Goal: Submit feedback/report problem

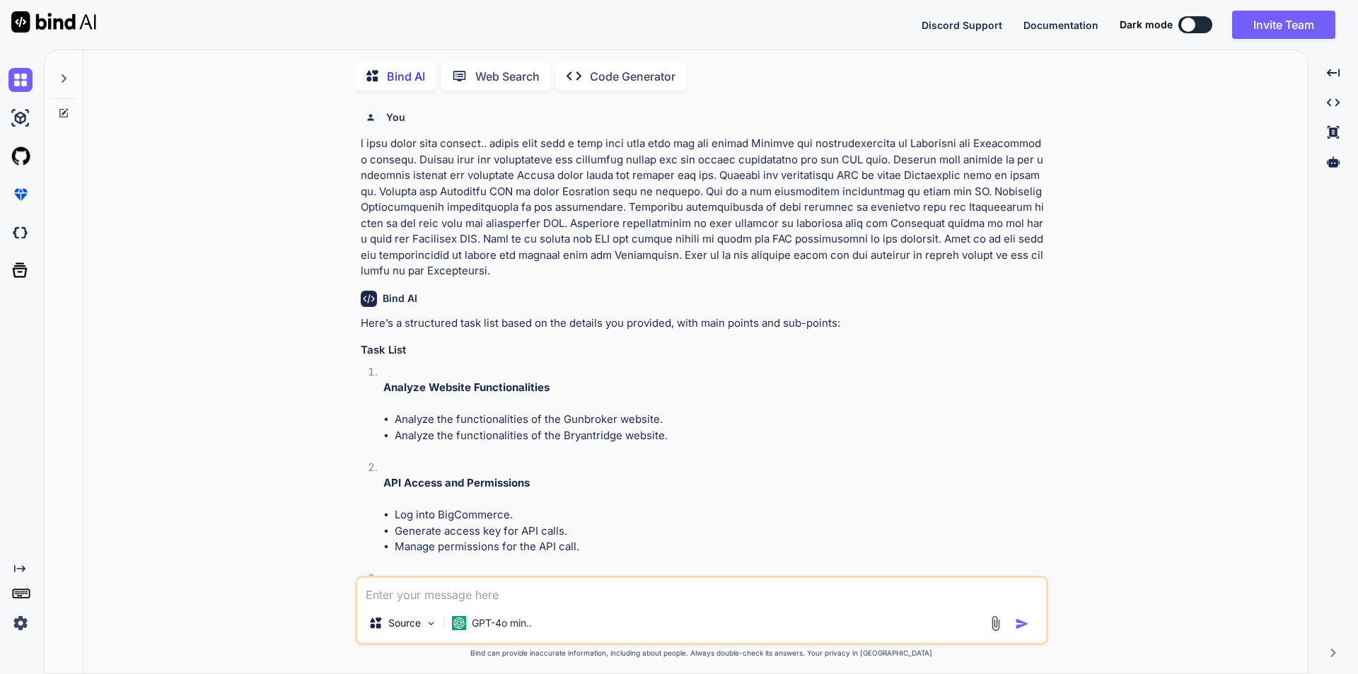
scroll to position [7078, 0]
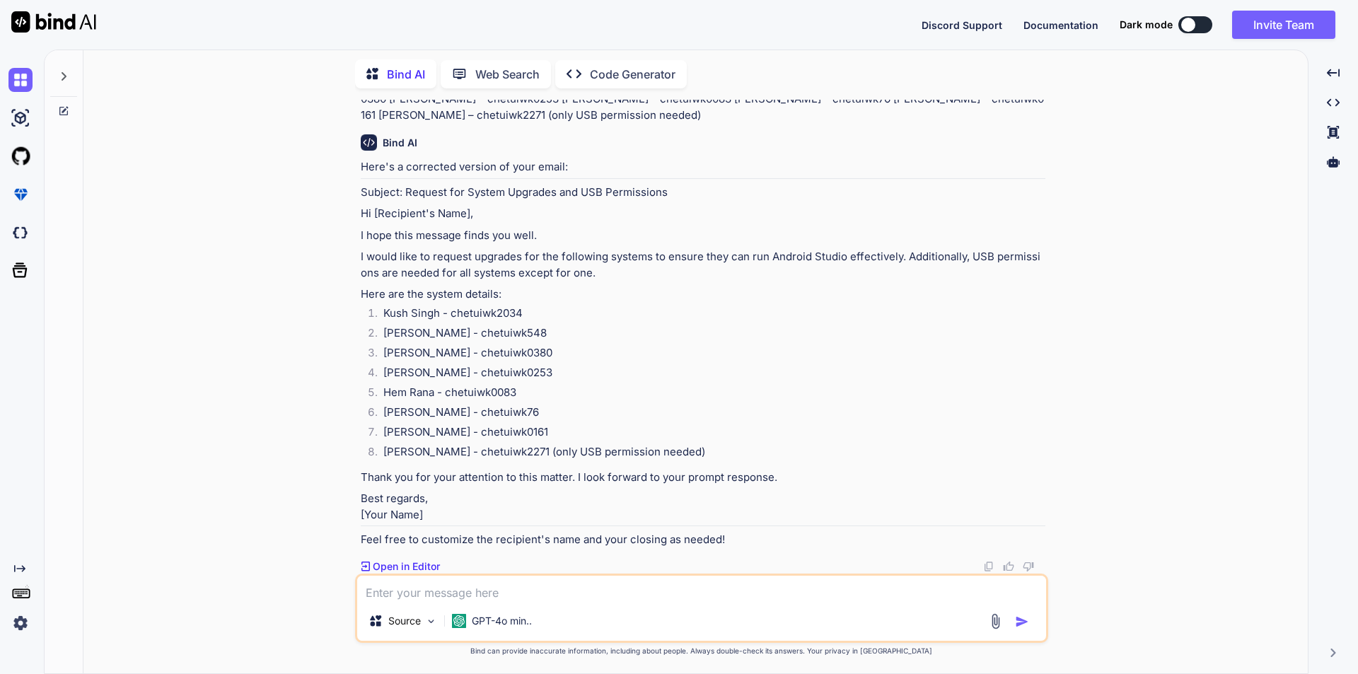
type textarea "c"
type textarea "x"
type textarea "co"
type textarea "x"
type textarea "cor"
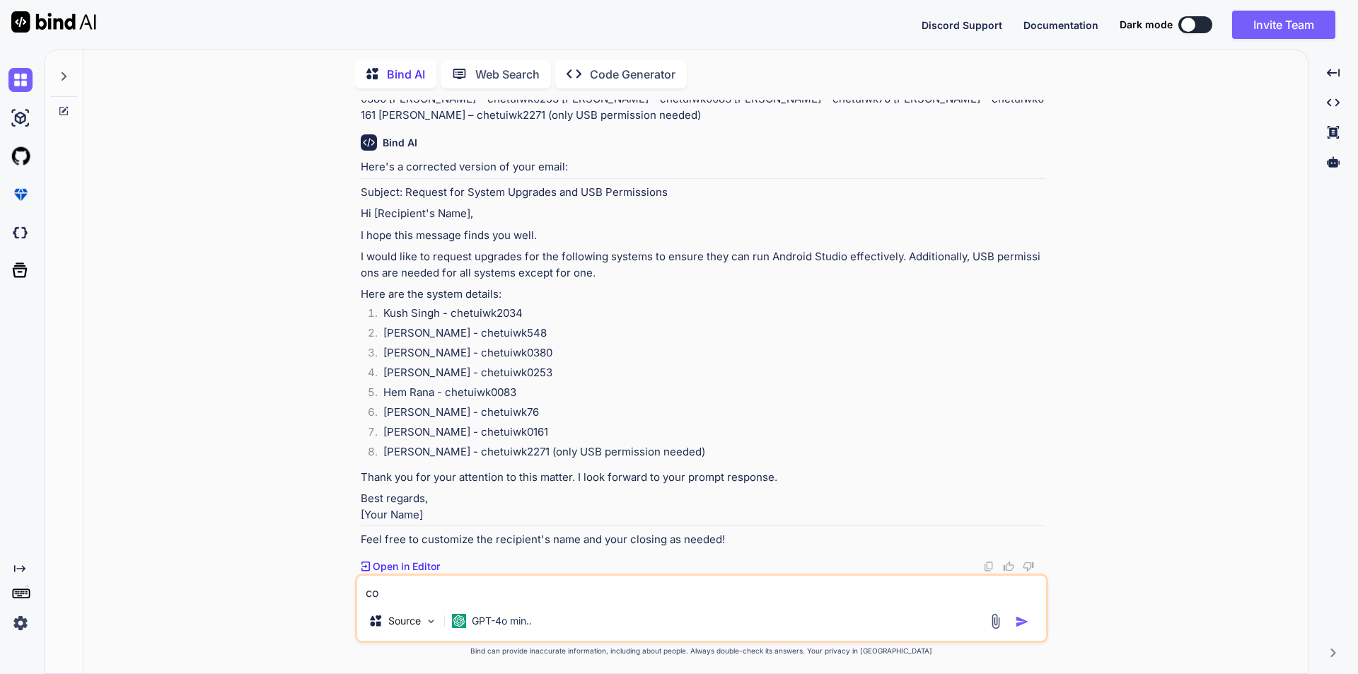
type textarea "x"
type textarea "corr"
type textarea "x"
type textarea "corre"
type textarea "x"
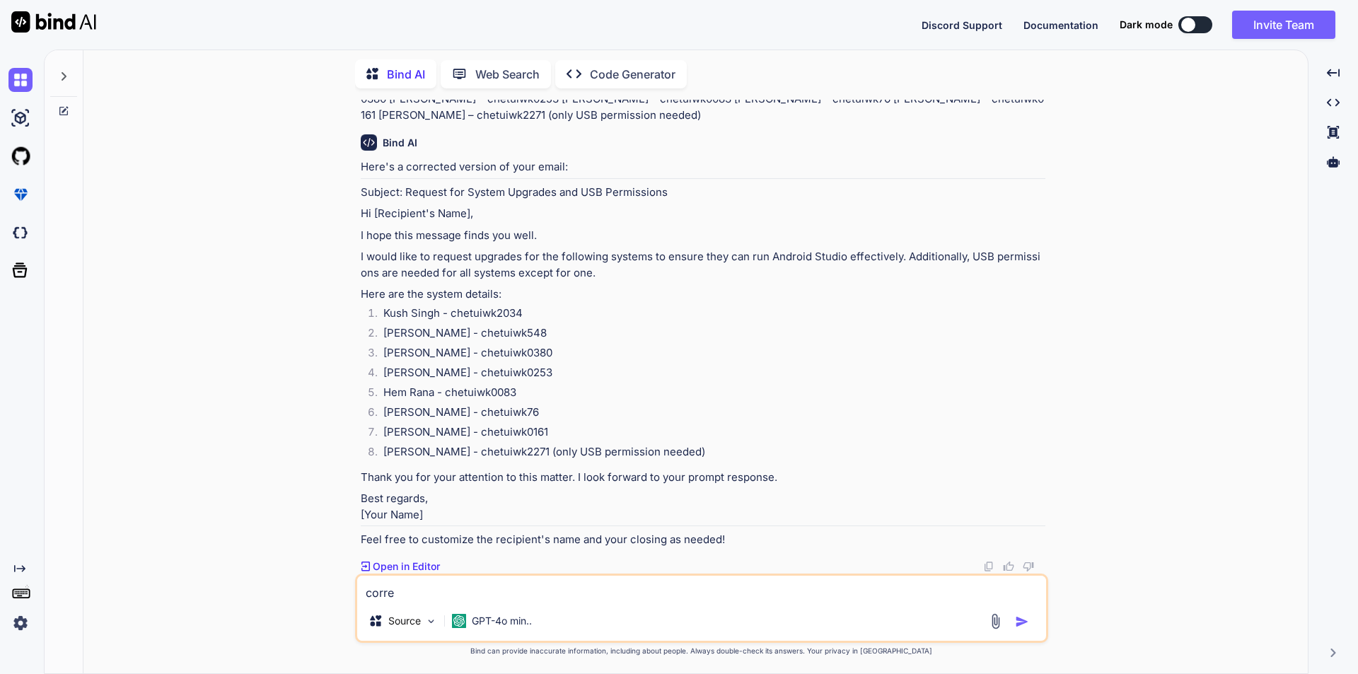
type textarea "correc"
type textarea "x"
type textarea "correct"
type textarea "x"
type textarea "correct"
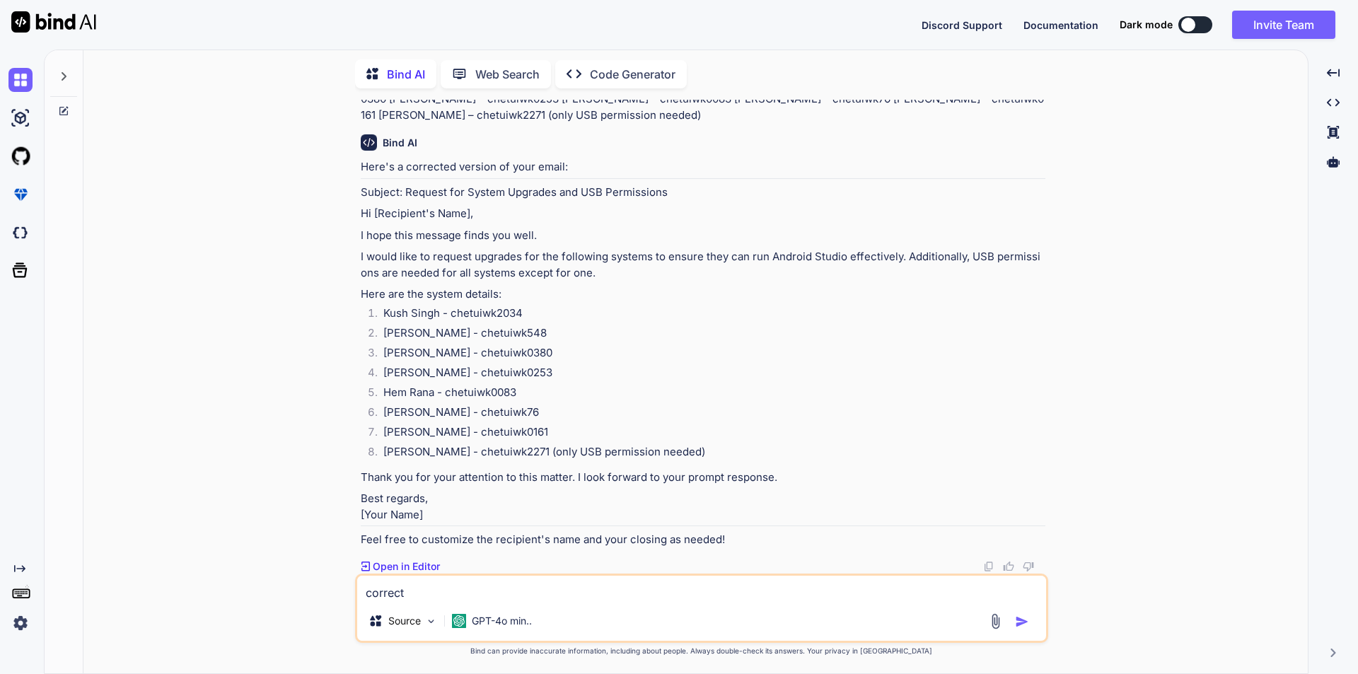
type textarea "x"
type textarea "correct t"
type textarea "x"
type textarea "correct th"
type textarea "x"
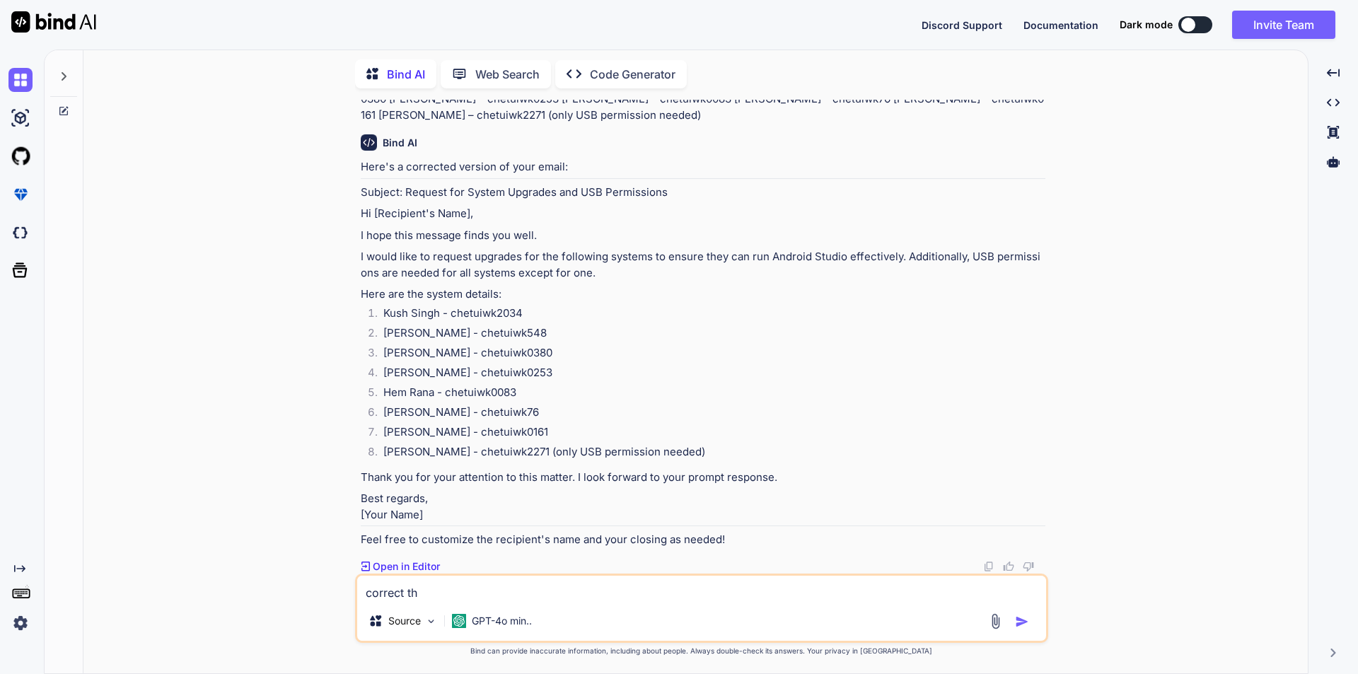
type textarea "correct the"
type textarea "x"
type textarea "correct the"
type textarea "x"
type textarea "correct the m"
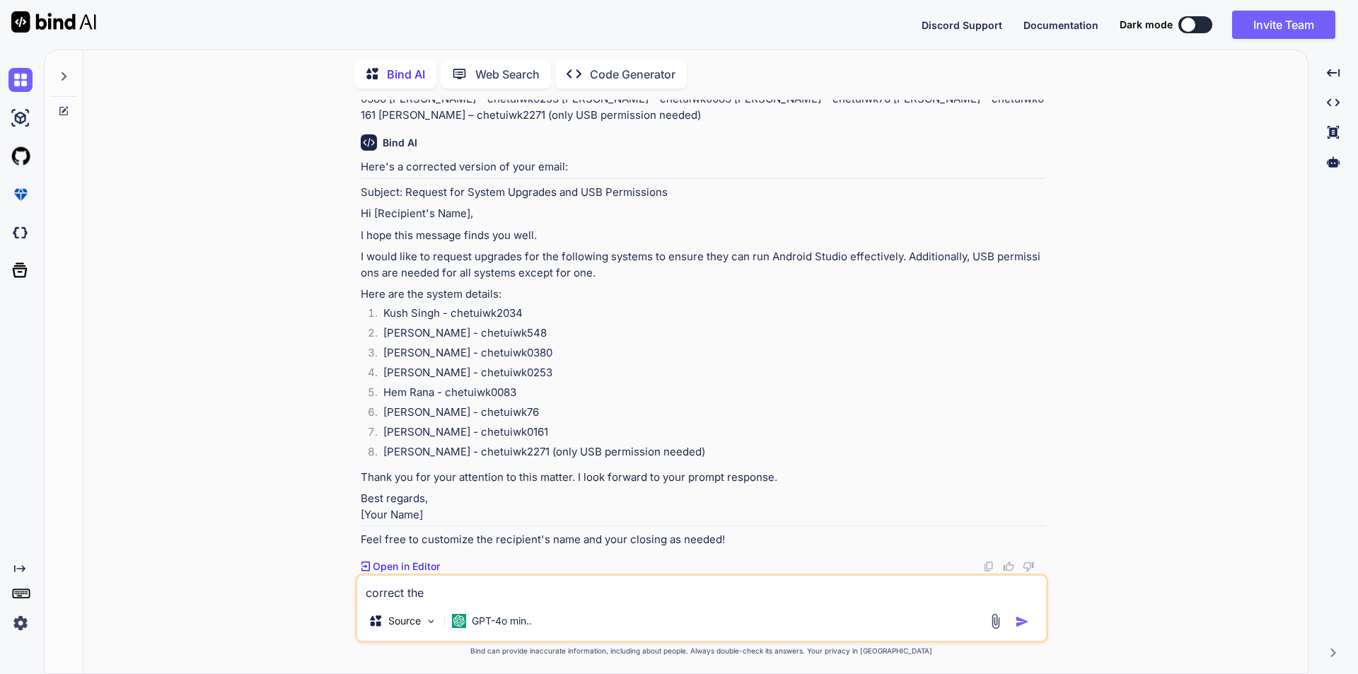
type textarea "x"
type textarea "correct the ma"
type textarea "x"
type textarea "correct the mai"
type textarea "x"
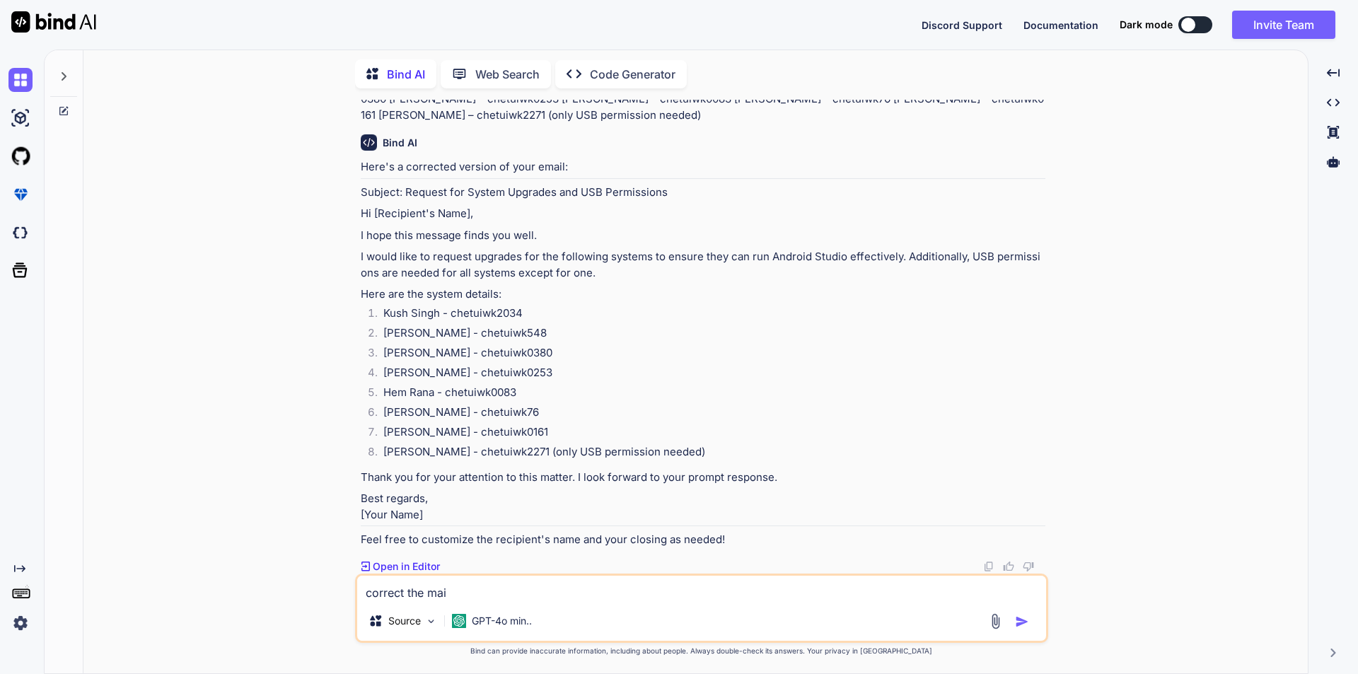
type textarea "correct the mail"
type textarea "x"
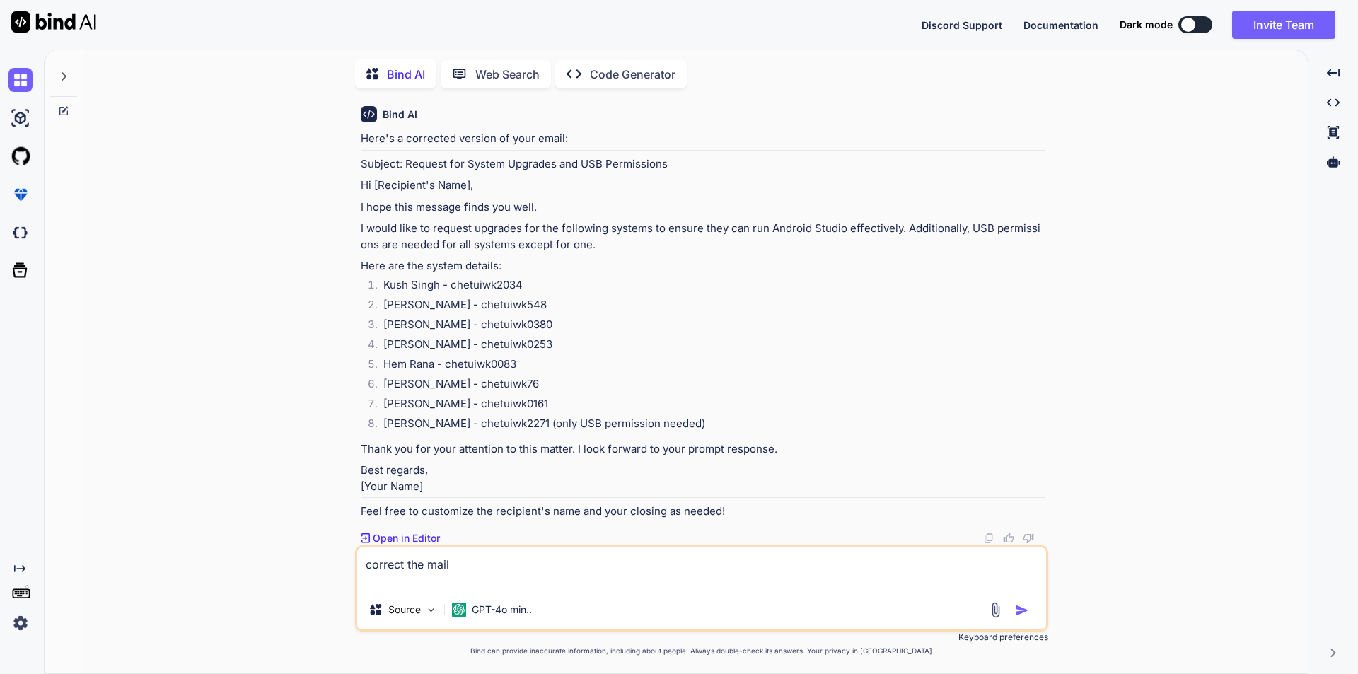
type textarea "correct the mail Hi Team, We are getting SSL certificate error on the following…"
type textarea "x"
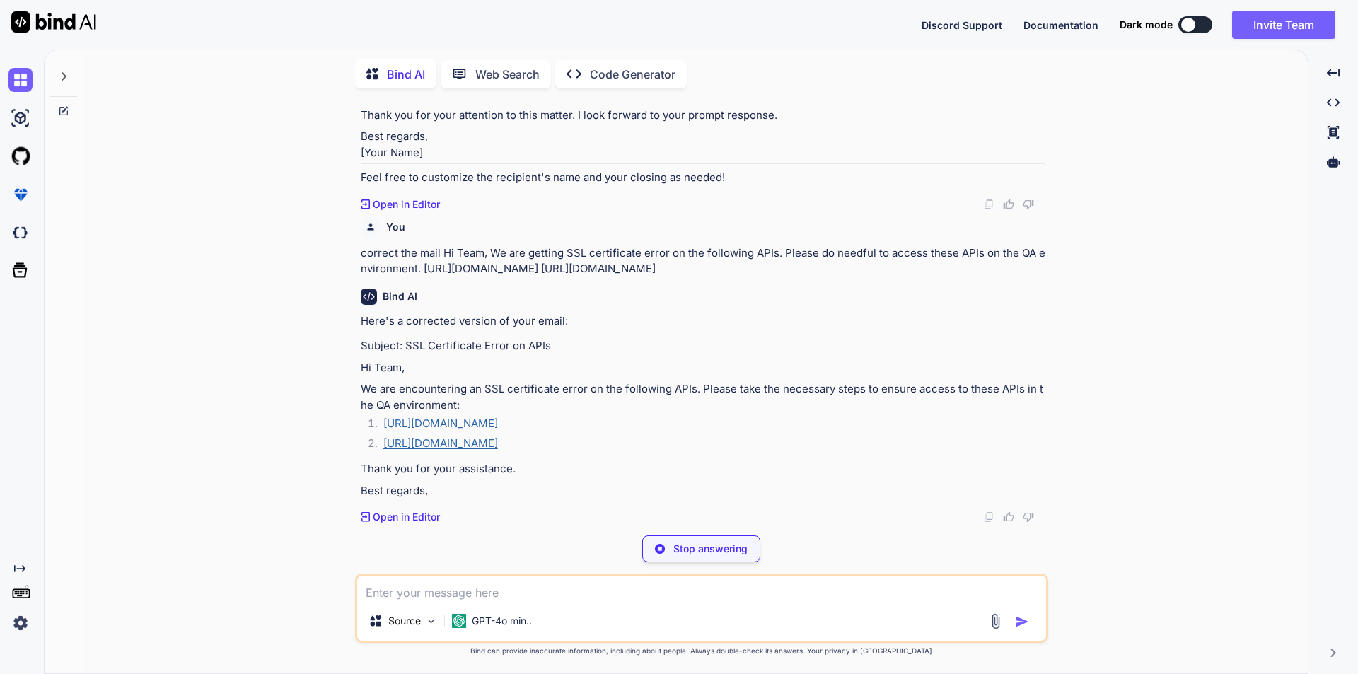
scroll to position [7440, 0]
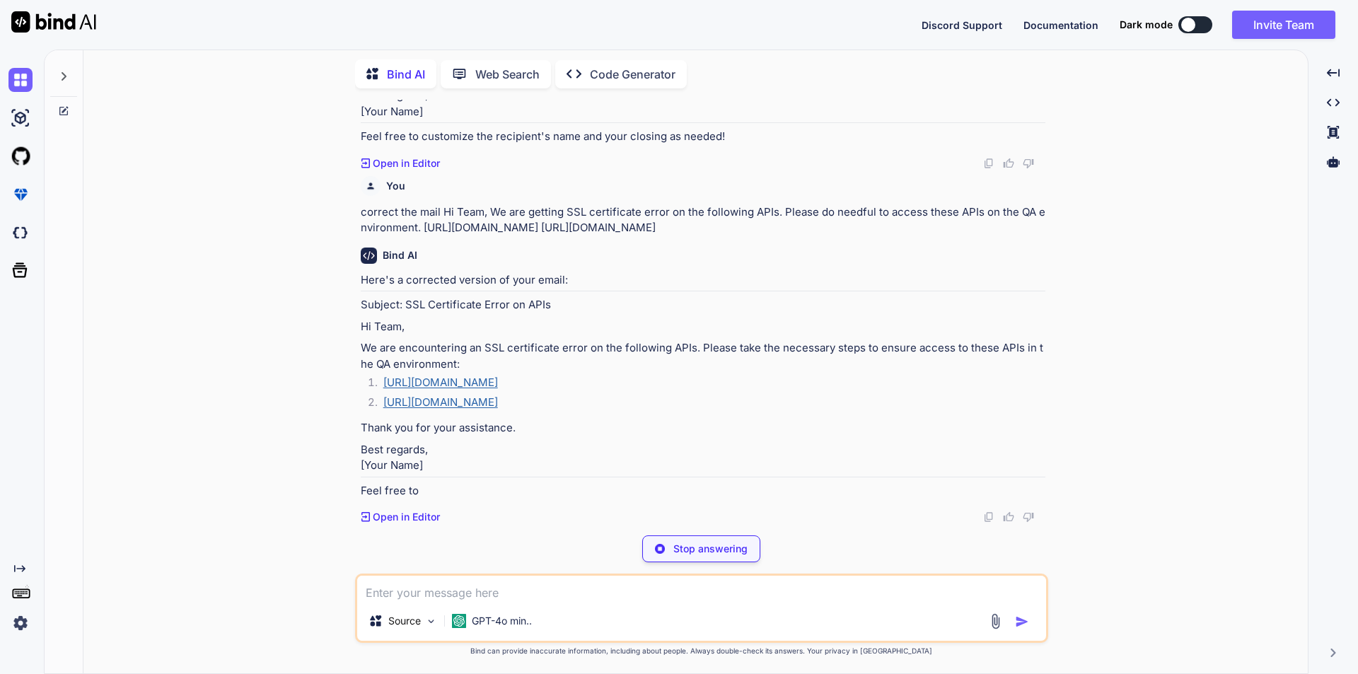
type textarea "x"
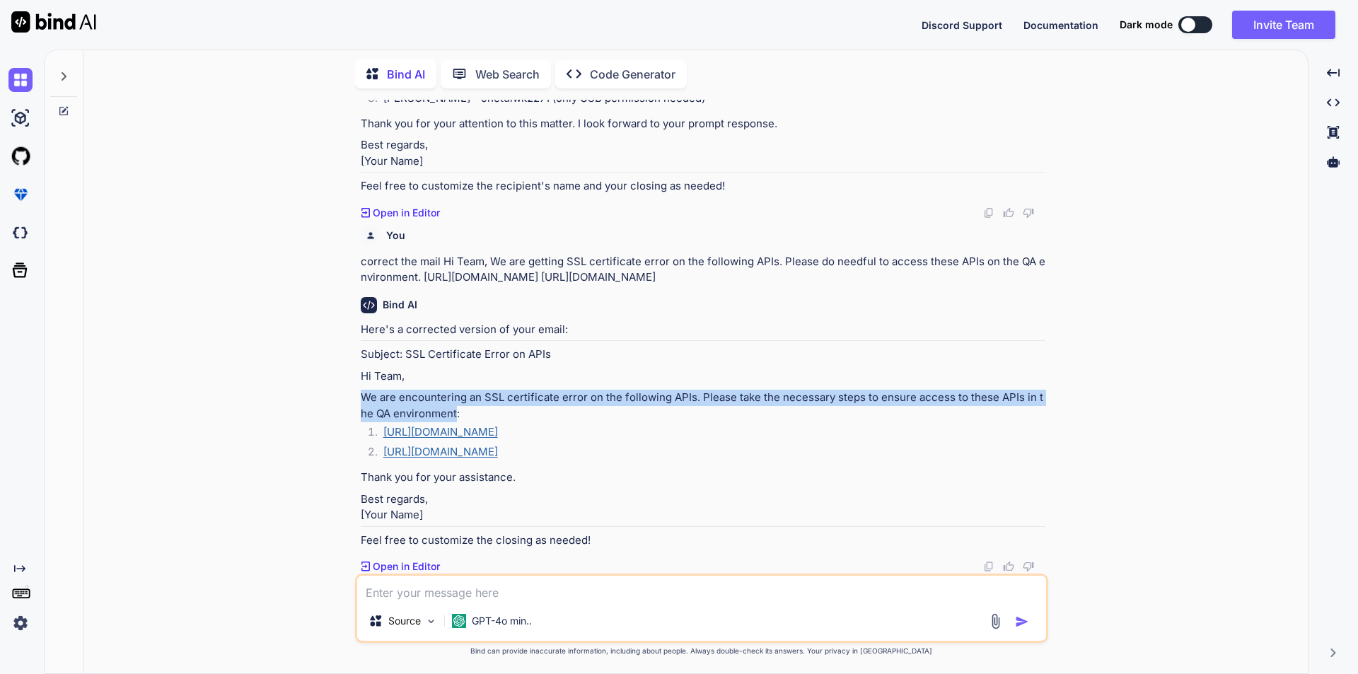
drag, startPoint x: 355, startPoint y: 383, endPoint x: 451, endPoint y: 406, distance: 99.0
click at [451, 406] on div "You Bind AI Here’s a structured task list based on the details you provided, wi…" at bounding box center [701, 387] width 693 height 574
copy p "We are encountering an SSL certificate error on the following APIs. Please take…"
